Goal: Information Seeking & Learning: Find specific page/section

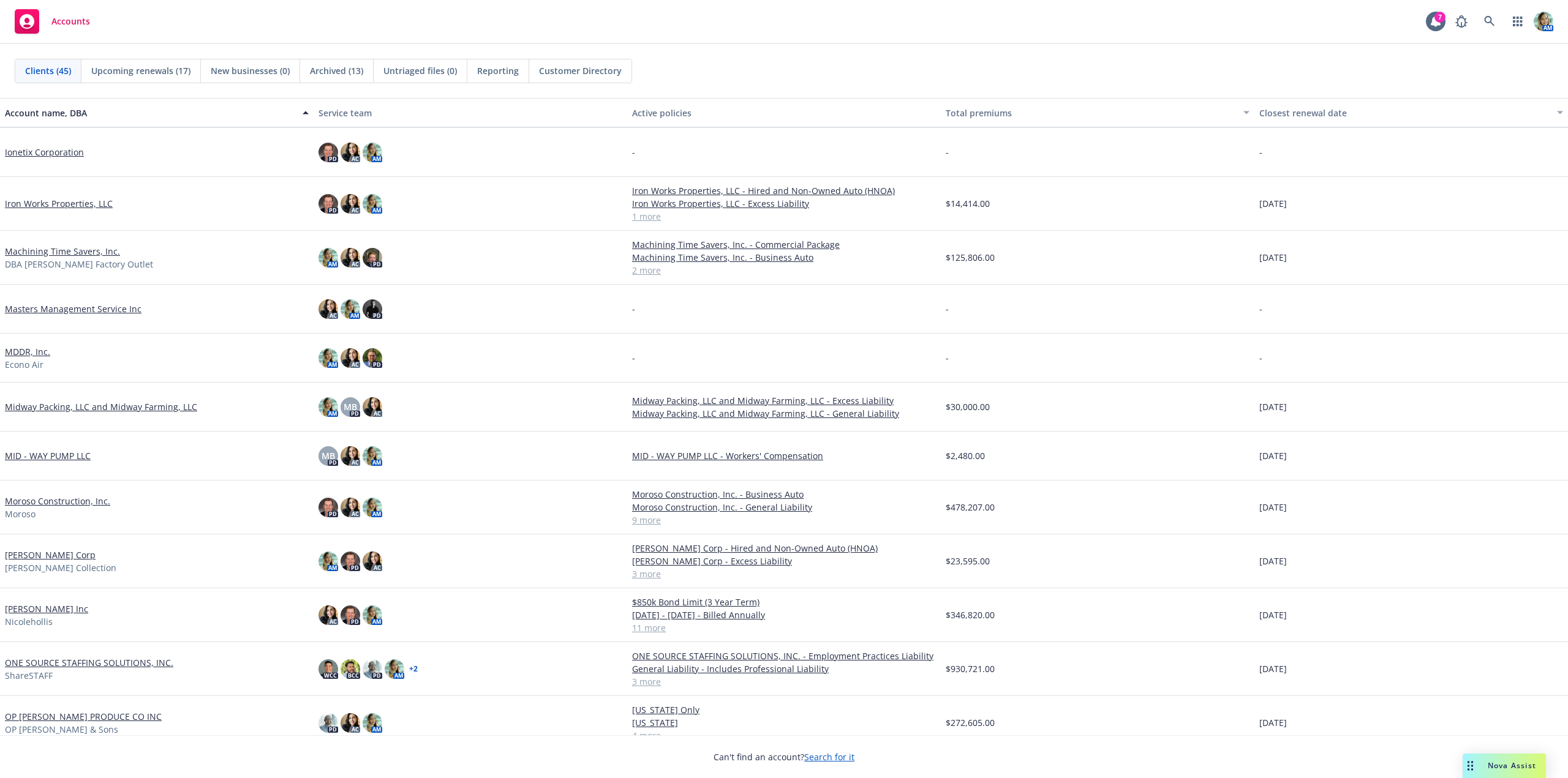
scroll to position [735, 0]
click at [65, 556] on link "Nicole Hollis Corp" at bounding box center [50, 554] width 90 height 13
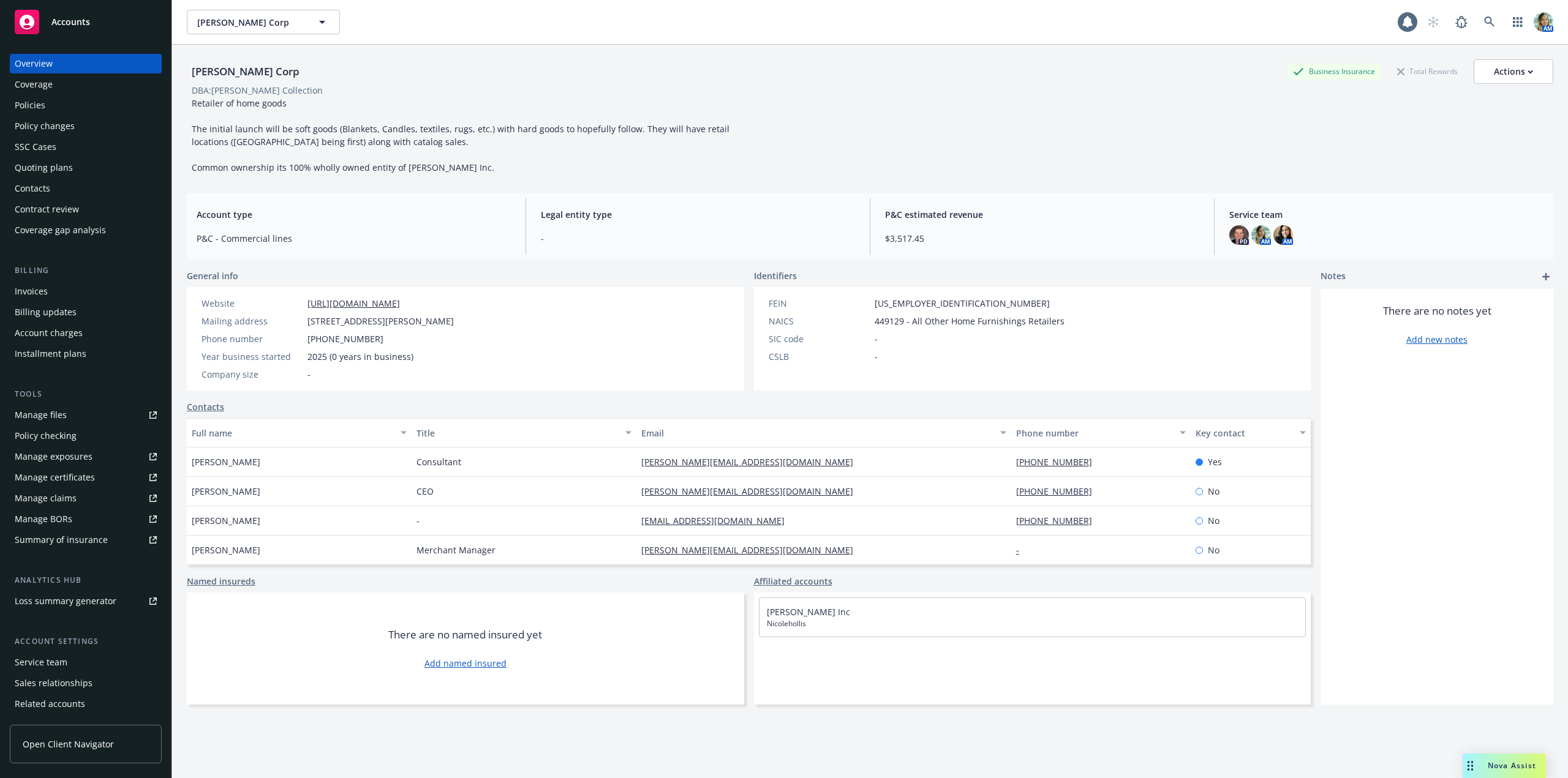
click at [41, 110] on div "Policies" at bounding box center [30, 106] width 31 height 20
